Goal: Check status: Check status

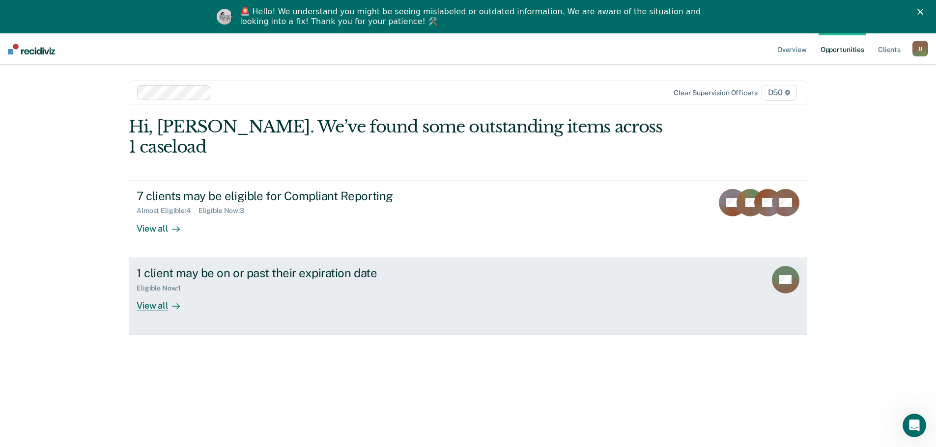
click at [246, 280] on div "Eligible Now : 1" at bounding box center [309, 286] width 345 height 12
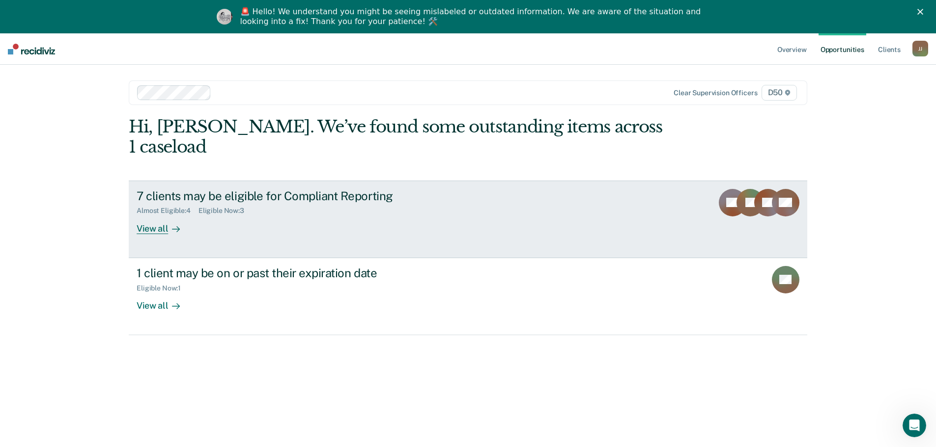
click at [248, 230] on link "7 clients may be eligible for Compliant Reporting Almost Eligible : 4 Eligible …" at bounding box center [468, 220] width 678 height 78
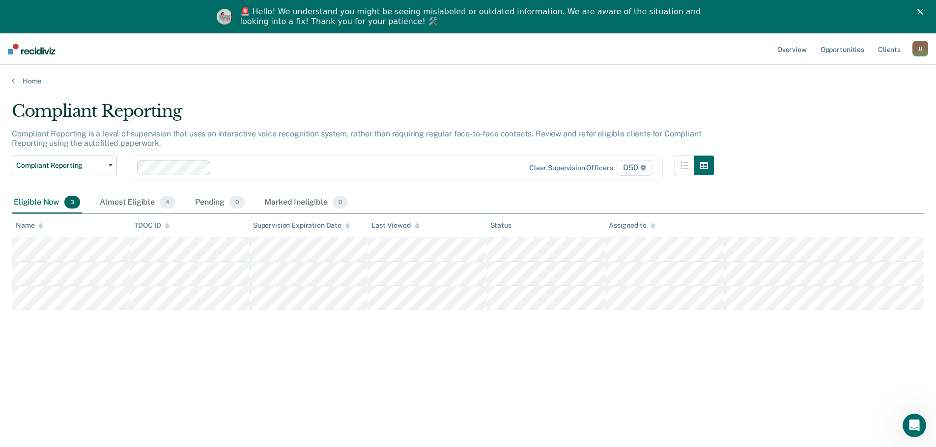
drag, startPoint x: 54, startPoint y: 0, endPoint x: 208, endPoint y: 91, distance: 179.0
click at [208, 91] on main "Compliant Reporting Compliant Reporting is a level of supervision that uses an …" at bounding box center [468, 281] width 936 height 392
click at [23, 82] on link "Home" at bounding box center [468, 81] width 912 height 9
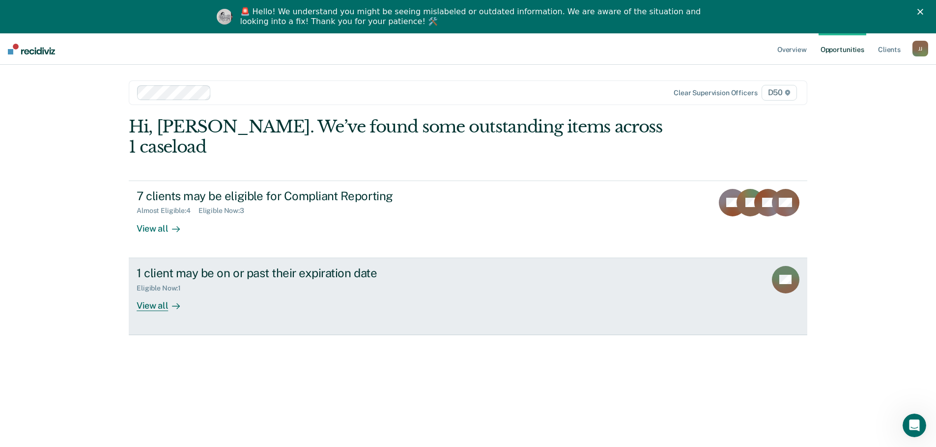
click at [153, 292] on div "View all" at bounding box center [164, 301] width 55 height 19
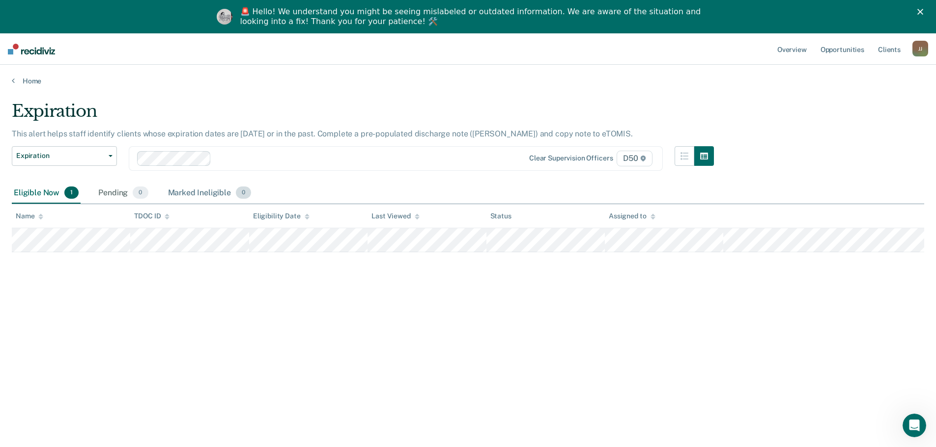
click at [194, 190] on div "Marked Ineligible 0" at bounding box center [209, 194] width 87 height 22
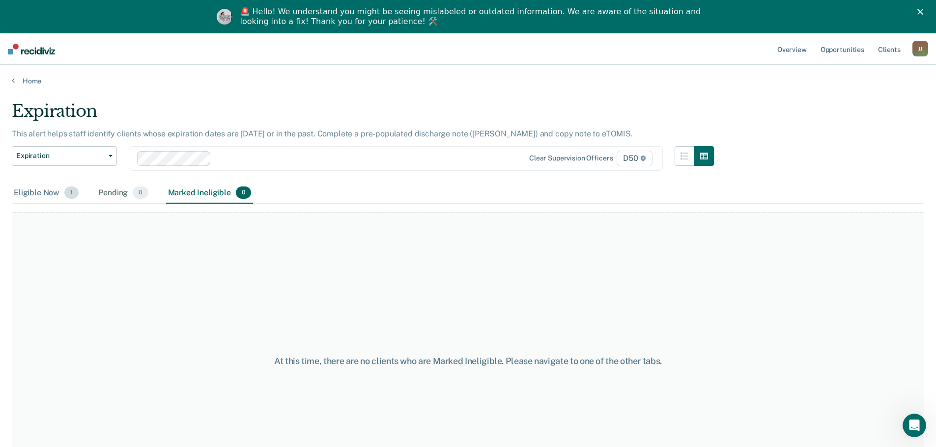
click at [70, 194] on span "1" at bounding box center [71, 193] width 14 height 13
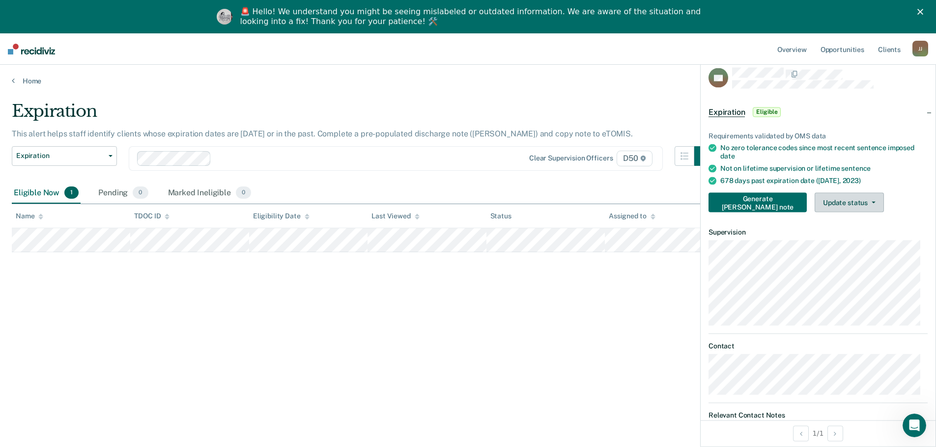
click at [856, 202] on button "Update status" at bounding box center [848, 203] width 69 height 20
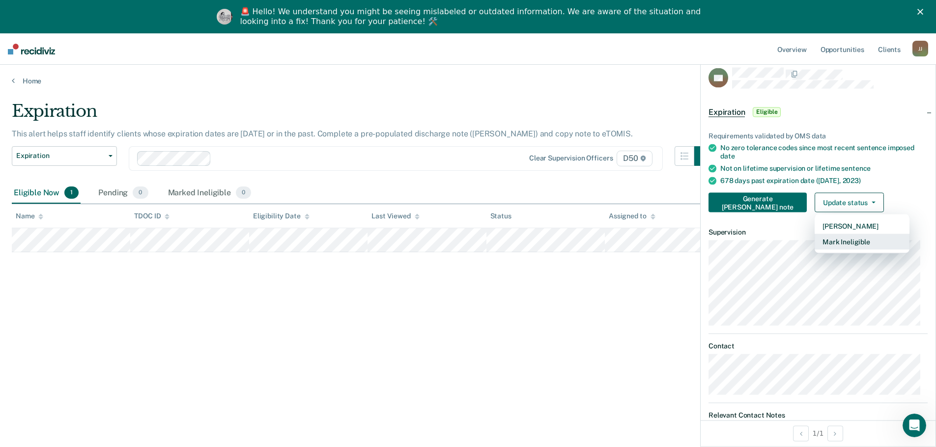
click at [840, 241] on button "Mark Ineligible" at bounding box center [861, 242] width 95 height 16
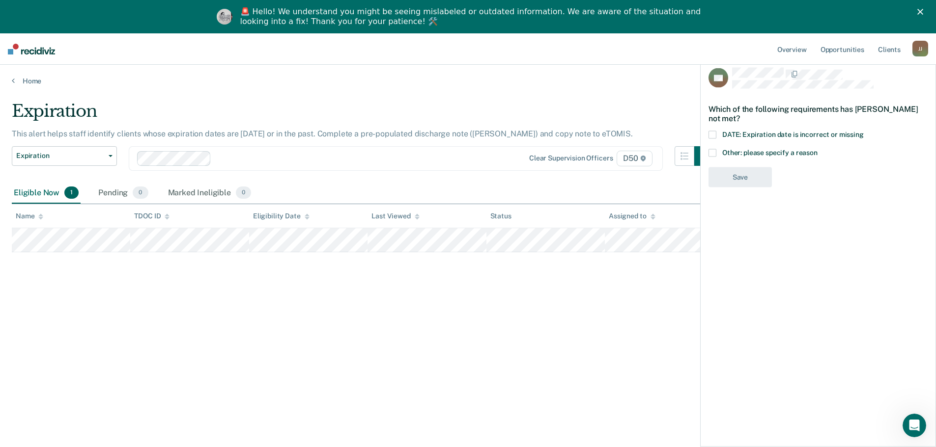
click at [712, 134] on span at bounding box center [712, 135] width 8 height 8
click at [864, 131] on input "DATE: Expiration date is incorrect or missing" at bounding box center [864, 131] width 0 height 0
click at [736, 221] on button "Save" at bounding box center [739, 218] width 63 height 20
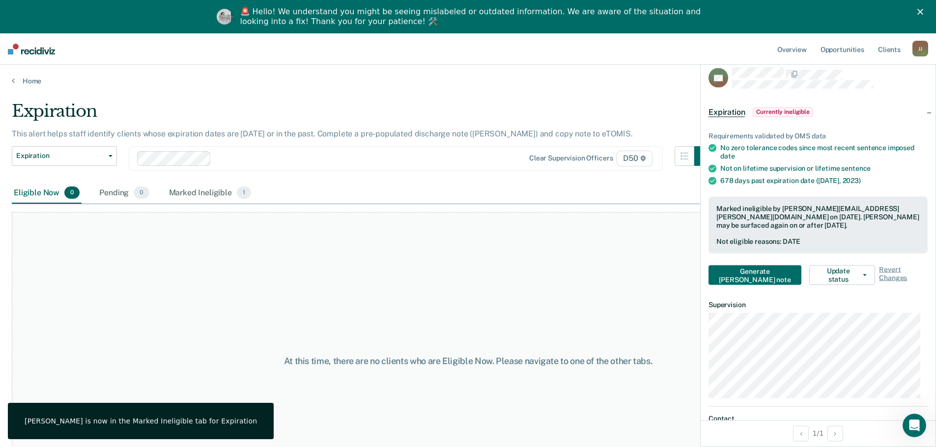
click at [427, 181] on div "Expiration Compliant Reporting Expiration Supervision Level Downgrade Suspensio…" at bounding box center [363, 164] width 702 height 36
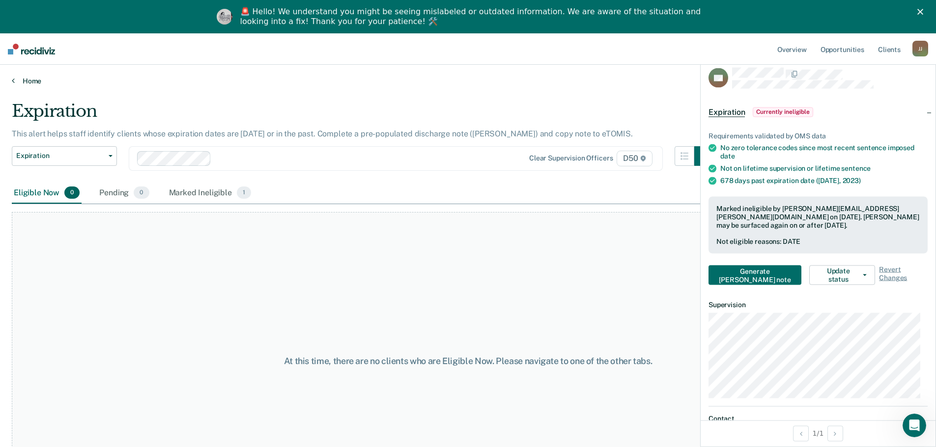
click at [37, 82] on link "Home" at bounding box center [468, 81] width 912 height 9
